Goal: Transaction & Acquisition: Download file/media

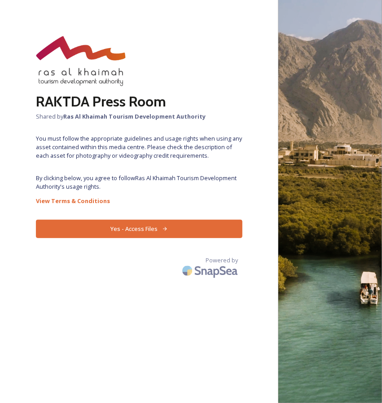
click at [172, 230] on button "Yes - Access Files" at bounding box center [139, 229] width 207 height 18
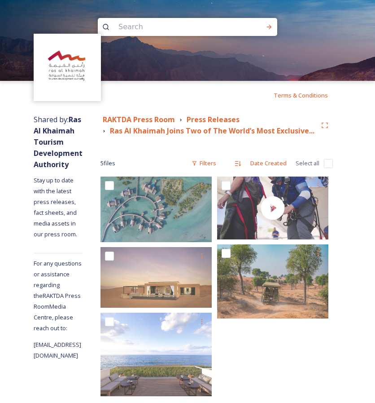
scroll to position [12, 0]
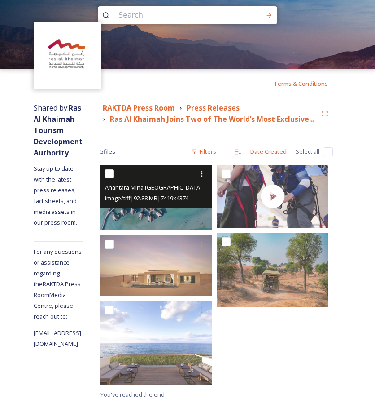
click at [163, 207] on div "Anantara [GEOGRAPHIC_DATA] Guest Room Over Water Pool Villa Aerial.tif image/ti…" at bounding box center [157, 186] width 112 height 43
click at [172, 216] on img at bounding box center [156, 198] width 111 height 66
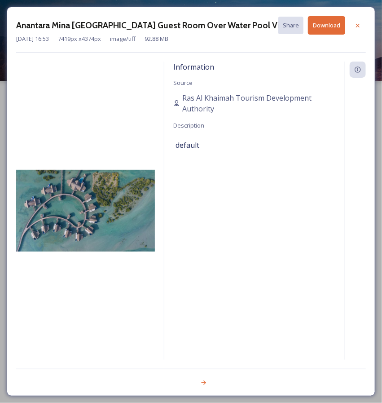
click at [330, 24] on button "Download" at bounding box center [326, 25] width 37 height 18
click at [362, 29] on div at bounding box center [358, 26] width 16 height 16
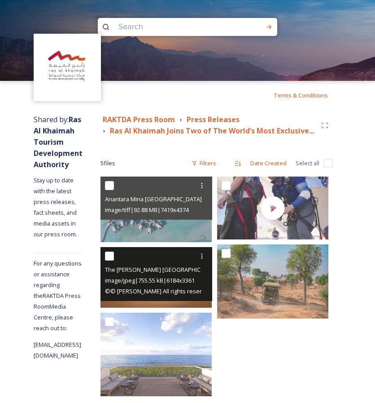
click at [133, 282] on span "image/jpeg | 755.55 kB | 6184 x 3361" at bounding box center [150, 280] width 90 height 8
click at [166, 278] on span "image/jpeg | 755.55 kB | 6184 x 3361" at bounding box center [150, 280] width 90 height 8
click at [200, 256] on icon at bounding box center [201, 255] width 7 height 7
click at [198, 296] on span "Download" at bounding box center [191, 293] width 27 height 9
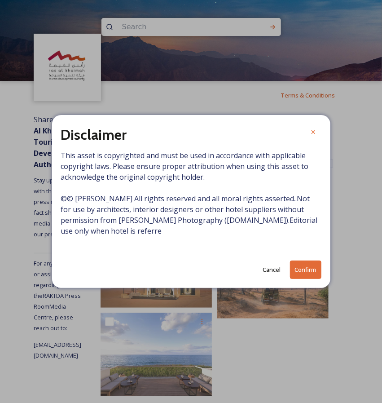
click at [304, 271] on button "Confirm" at bounding box center [305, 269] width 31 height 18
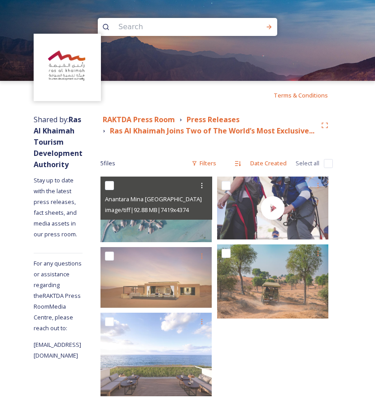
click at [268, 379] on div at bounding box center [275, 288] width 116 height 224
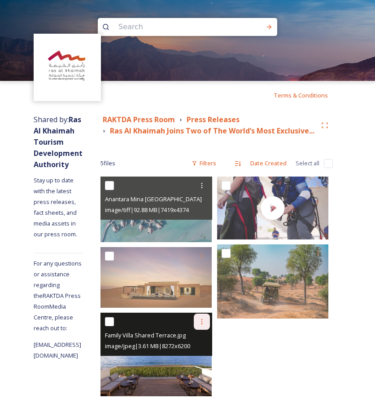
click at [200, 322] on icon at bounding box center [201, 321] width 7 height 7
click at [199, 358] on span "Download" at bounding box center [191, 358] width 27 height 9
